Goal: Task Accomplishment & Management: Complete application form

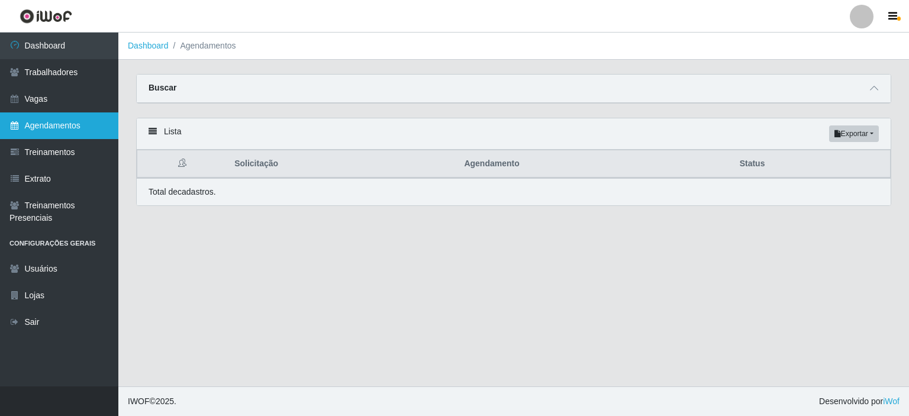
click at [57, 129] on link "Agendamentos" at bounding box center [59, 125] width 118 height 27
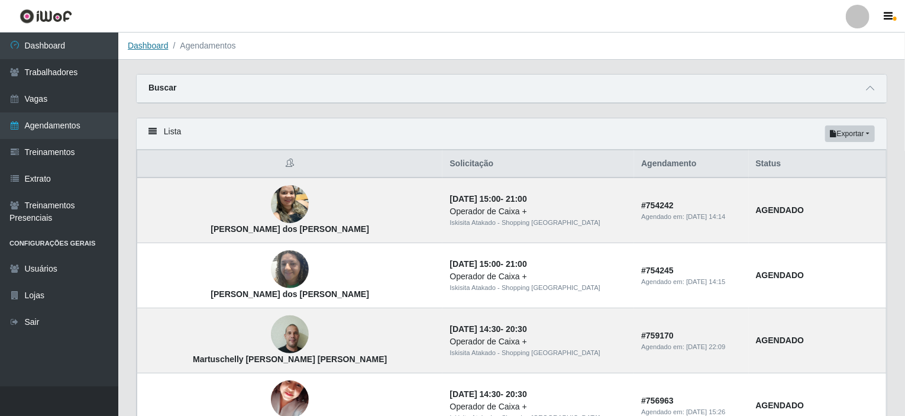
click at [147, 44] on link "Dashboard" at bounding box center [148, 45] width 41 height 9
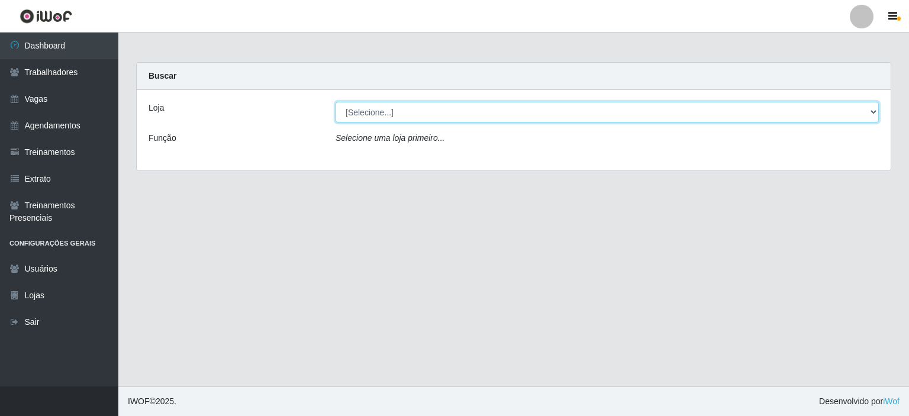
click at [861, 111] on select "[Selecione...] [GEOGRAPHIC_DATA] - Shopping [GEOGRAPHIC_DATA]" at bounding box center [606, 112] width 543 height 21
select select "424"
click at [335, 102] on select "[Selecione...] [GEOGRAPHIC_DATA] - Shopping [GEOGRAPHIC_DATA]" at bounding box center [606, 112] width 543 height 21
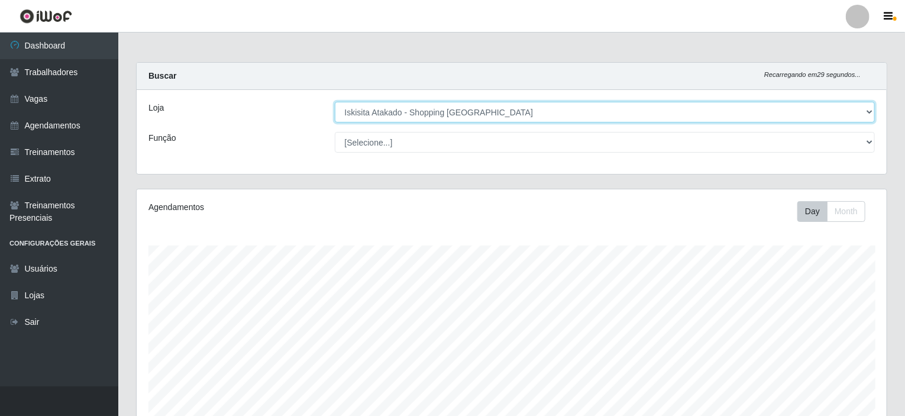
scroll to position [246, 750]
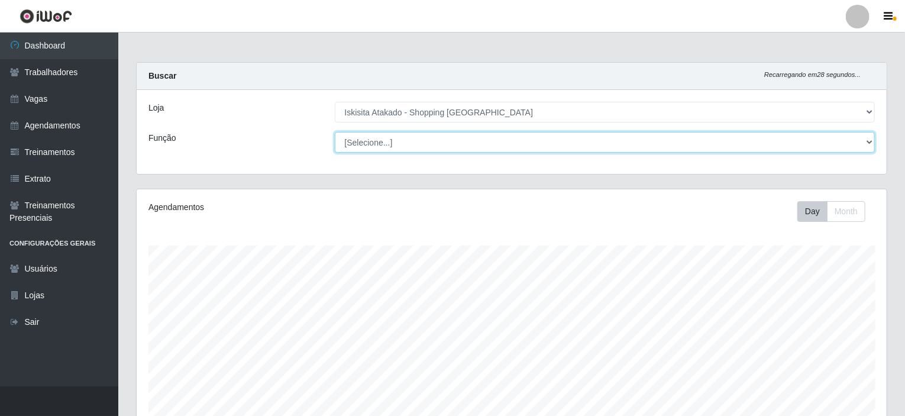
click at [573, 141] on select "[Selecione...] Auxiliar de Estacionamento Auxiliar de Estacionamento + Auxiliar…" at bounding box center [605, 142] width 541 height 21
select select "72"
click at [335, 132] on select "[Selecione...] Auxiliar de Estacionamento Auxiliar de Estacionamento + Auxiliar…" at bounding box center [605, 142] width 541 height 21
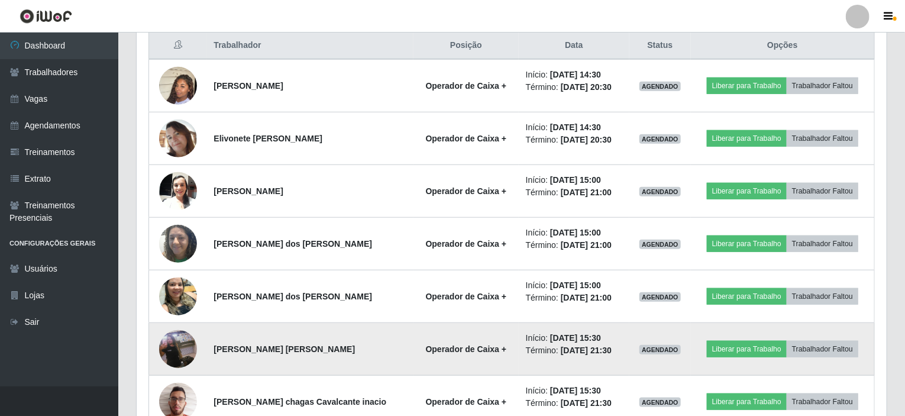
scroll to position [577, 0]
